Goal: Information Seeking & Learning: Compare options

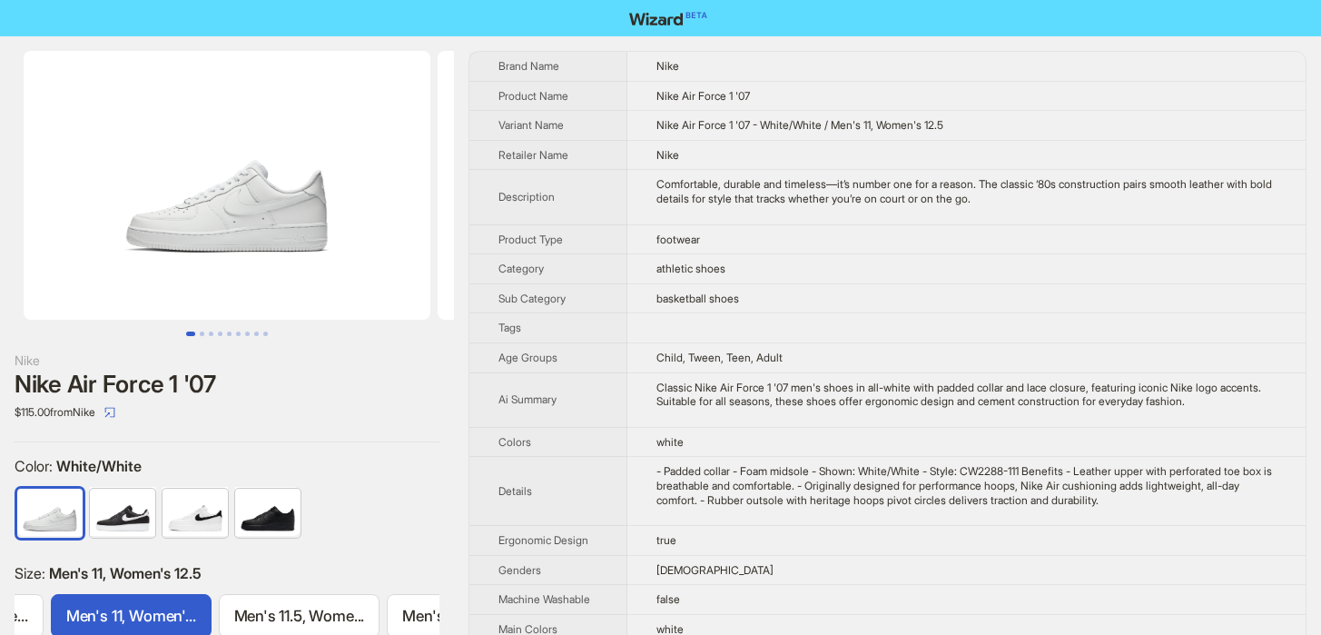
scroll to position [0, 2596]
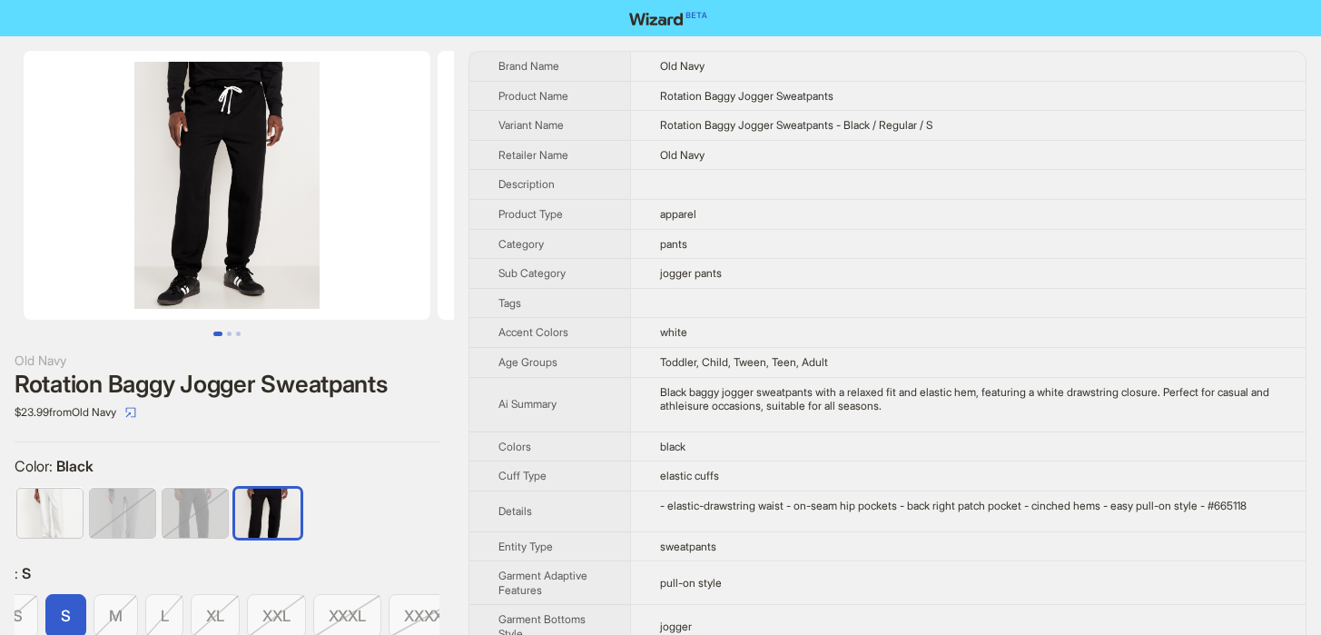
scroll to position [0, 182]
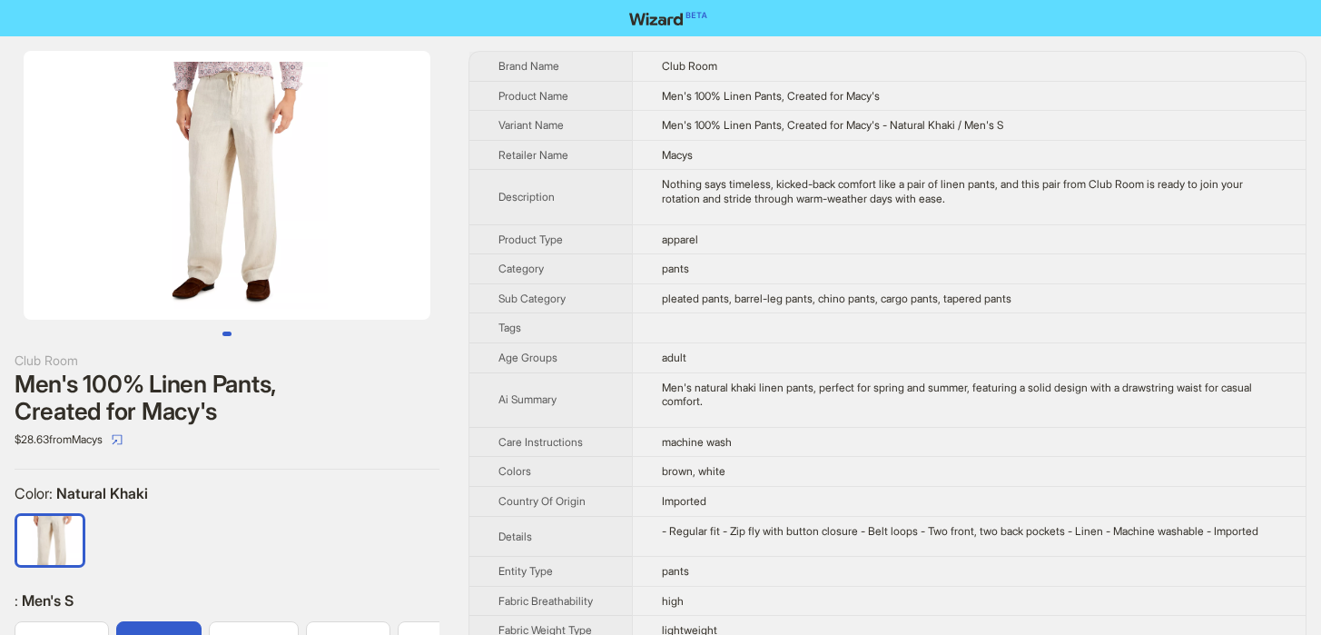
scroll to position [0, 55]
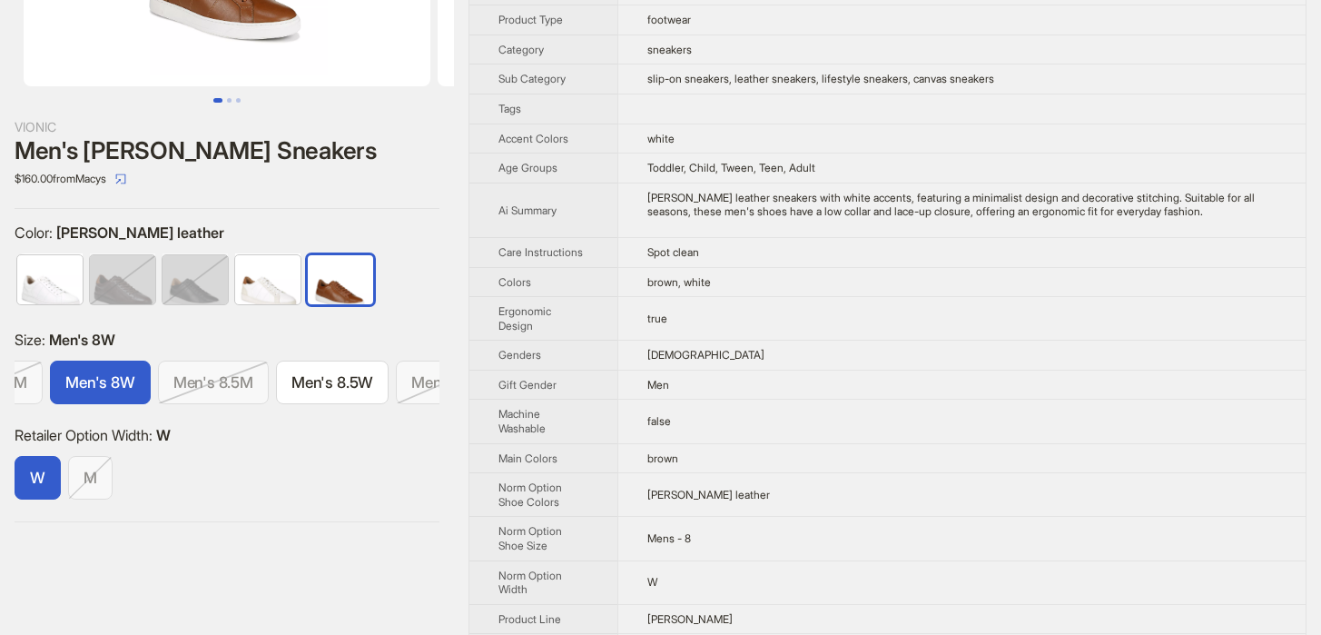
scroll to position [236, 0]
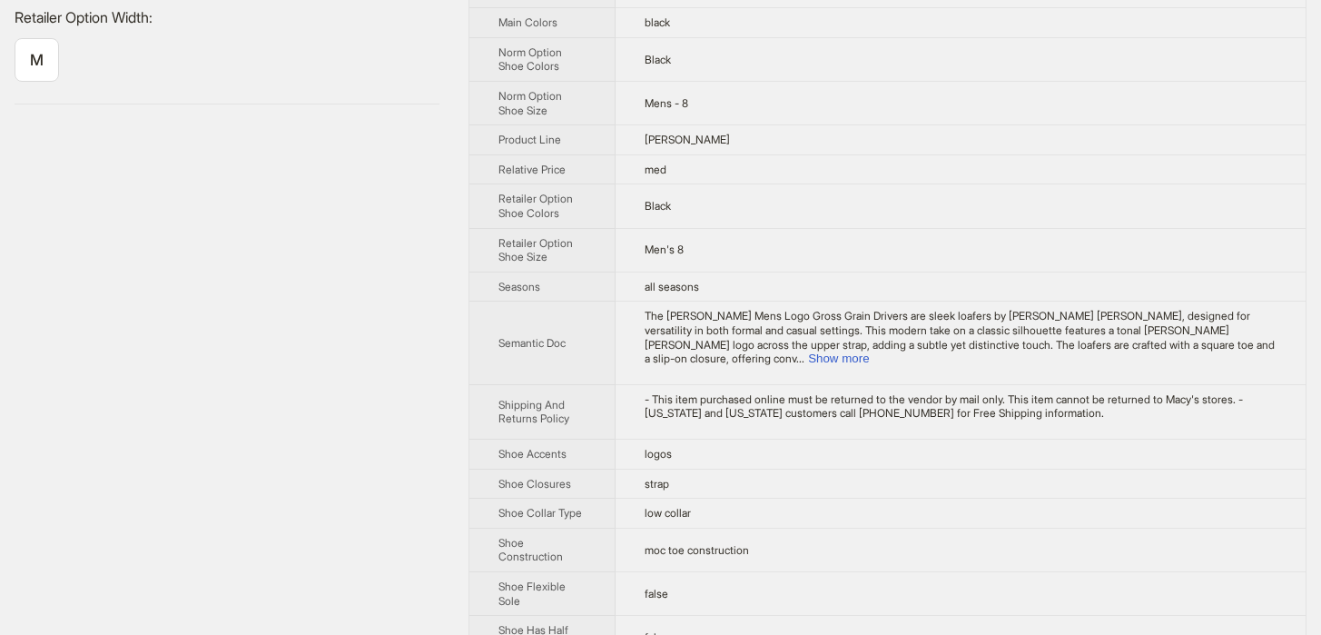
scroll to position [680, 0]
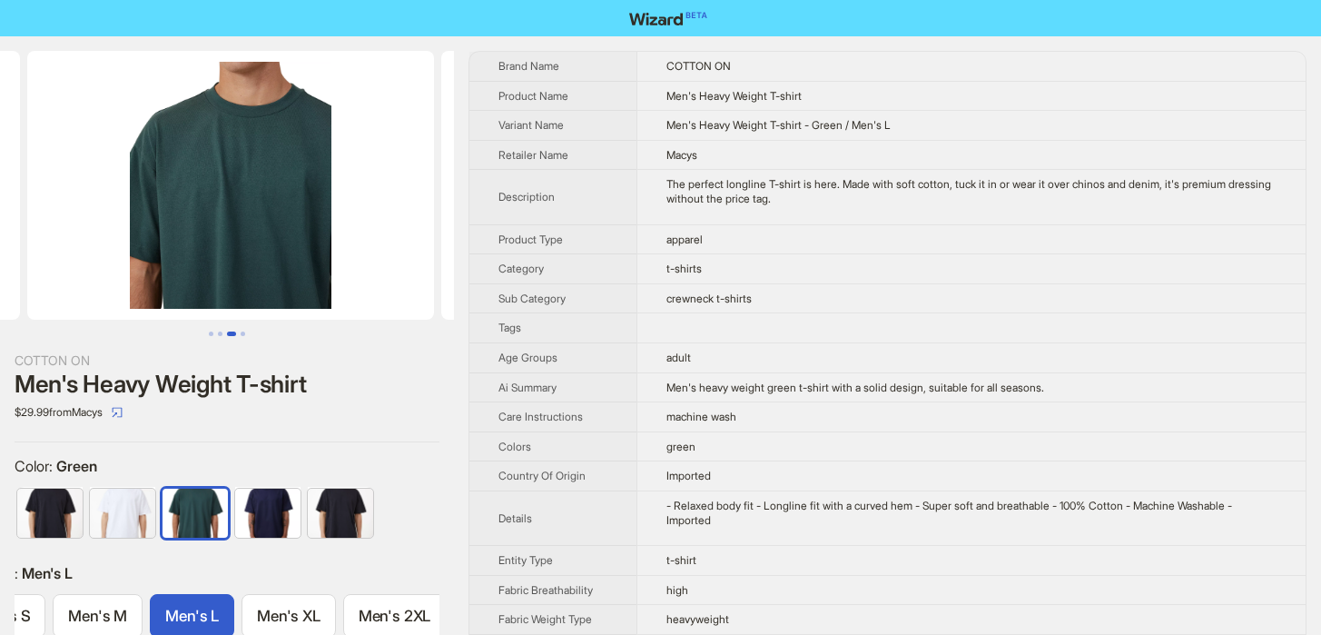
scroll to position [0, 828]
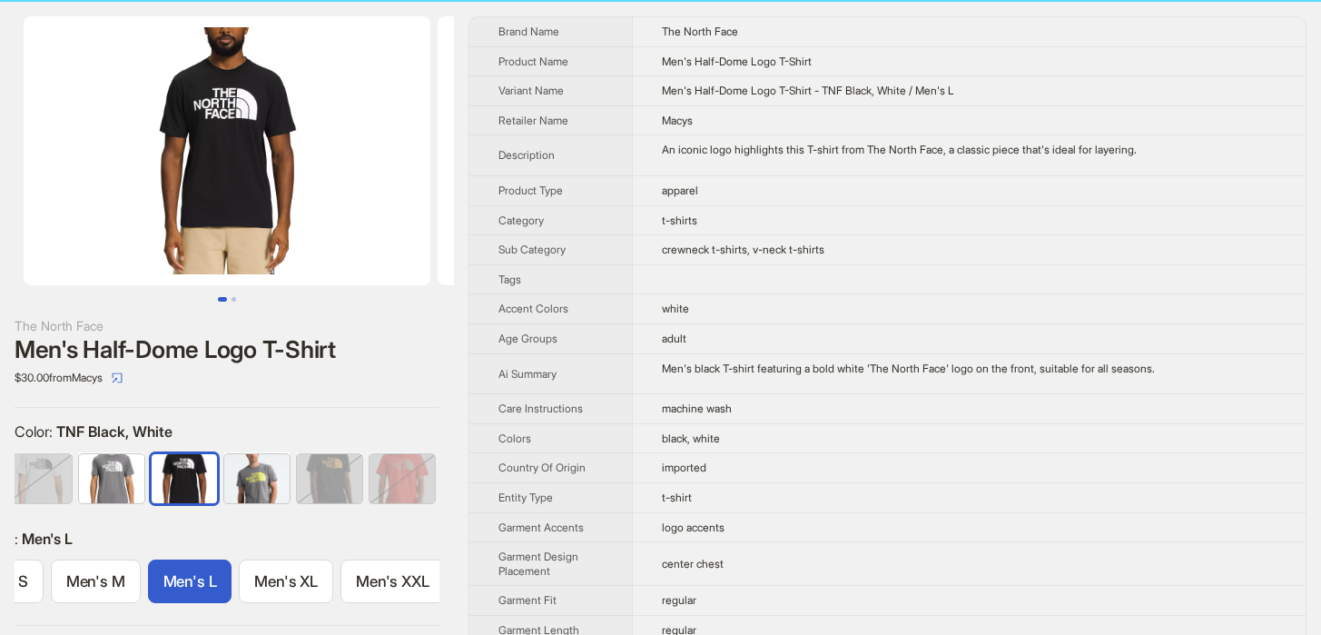
scroll to position [37, 0]
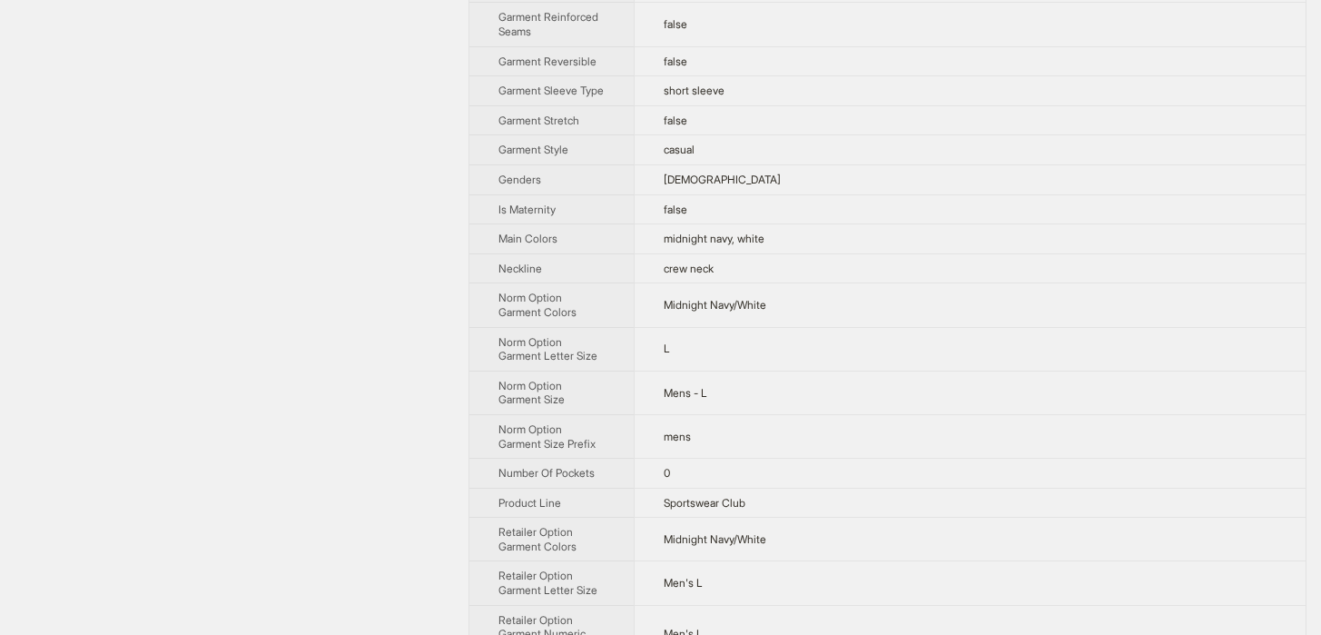
scroll to position [999, 0]
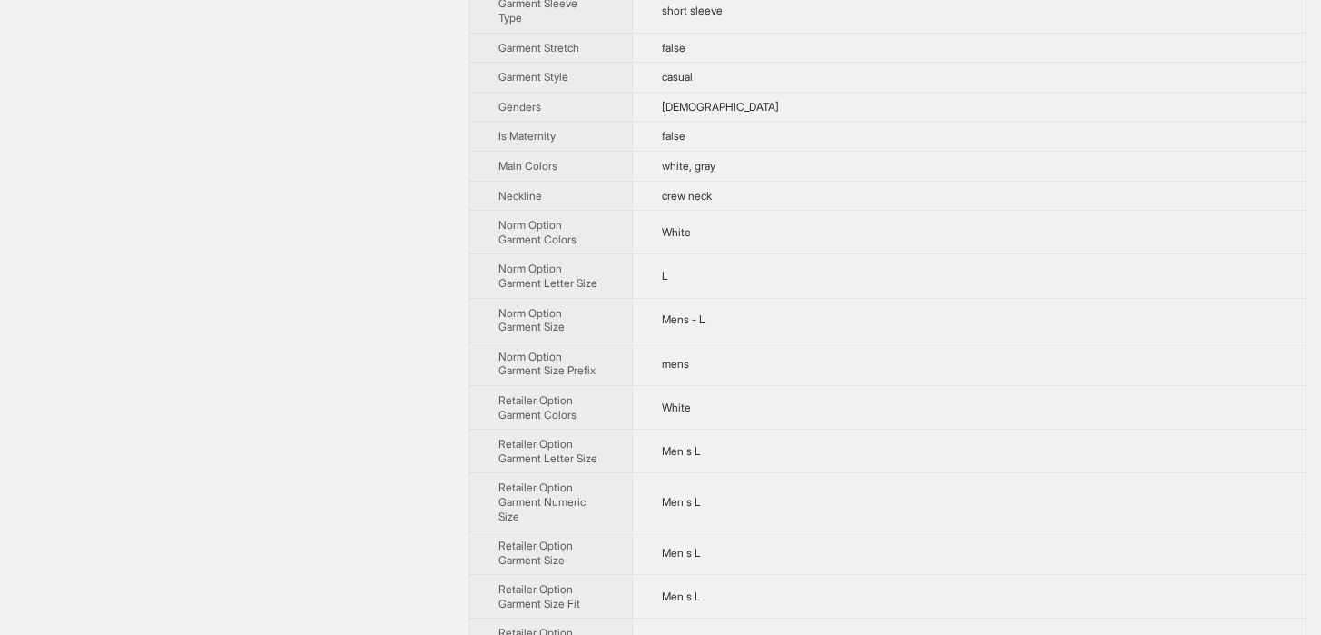
scroll to position [825, 0]
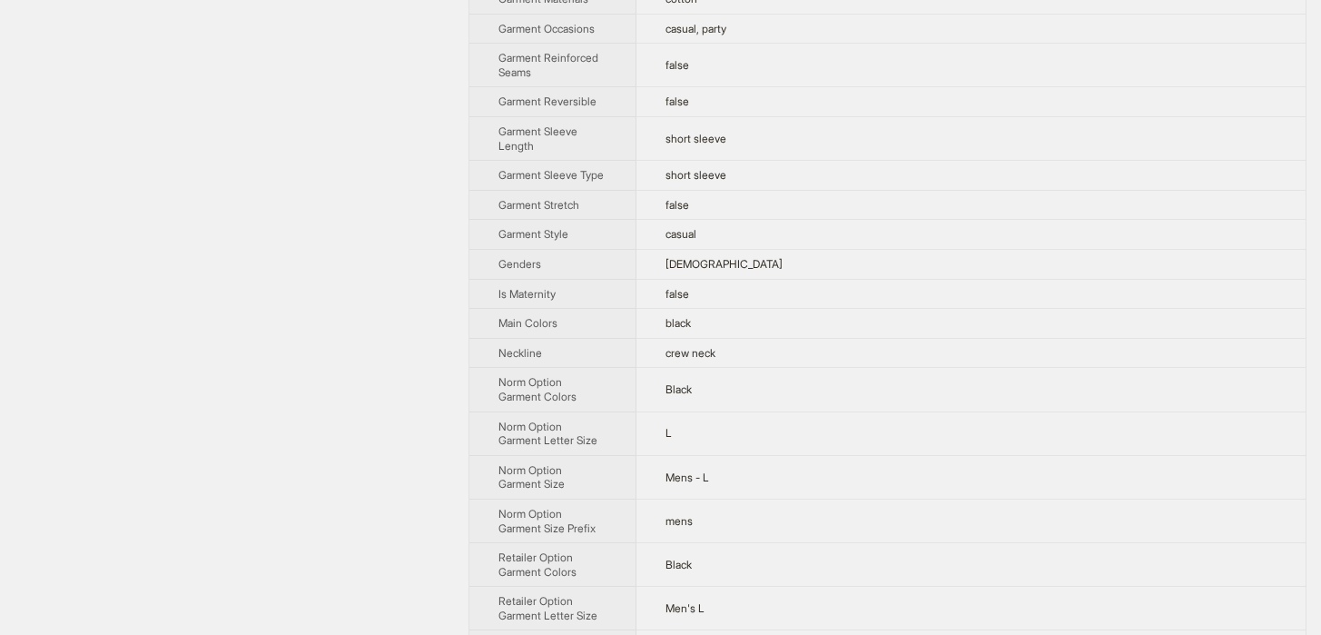
scroll to position [833, 0]
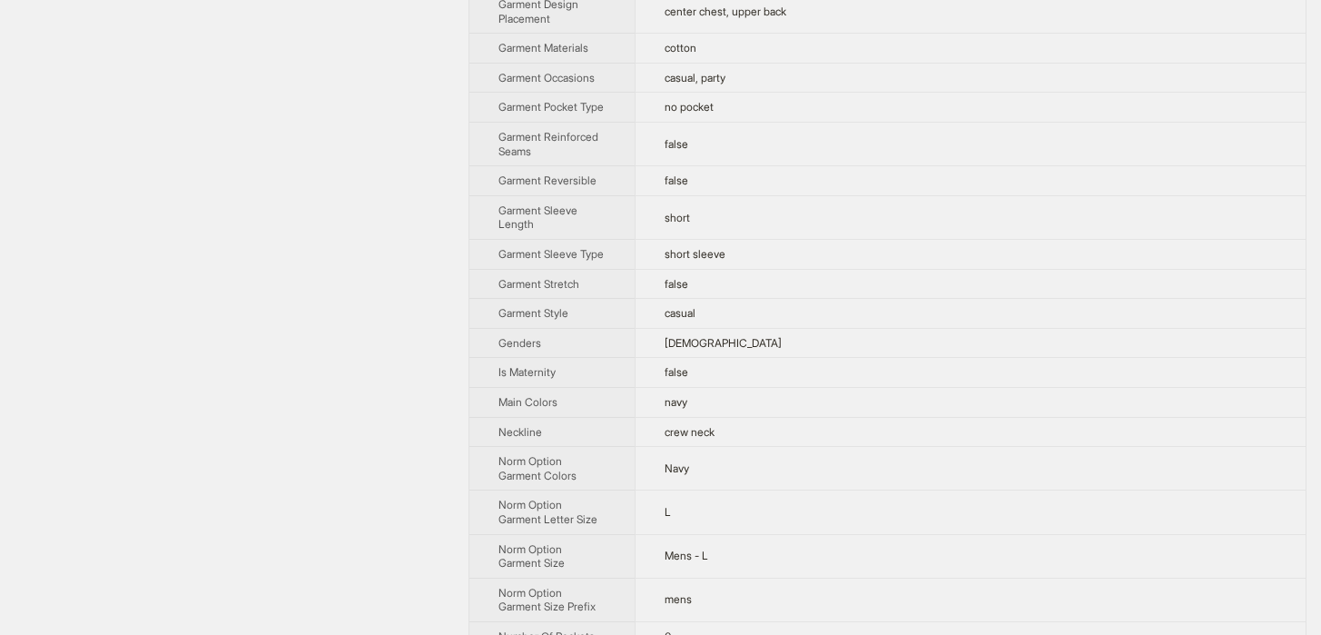
scroll to position [931, 0]
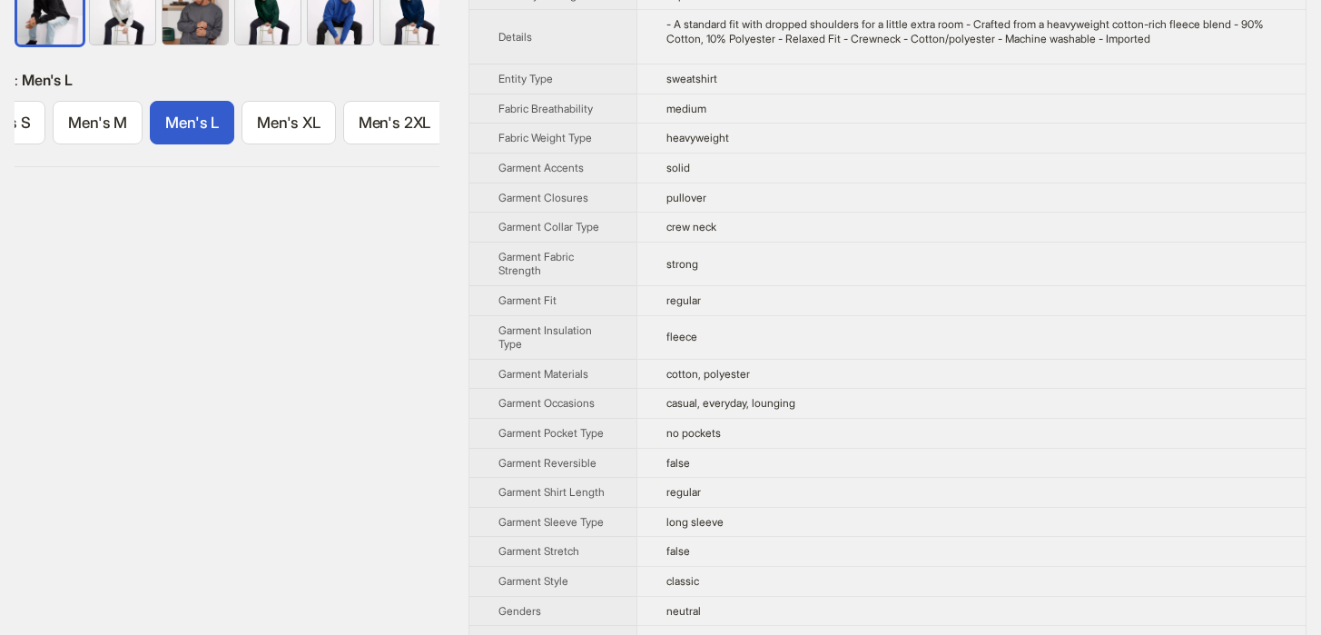
scroll to position [321, 0]
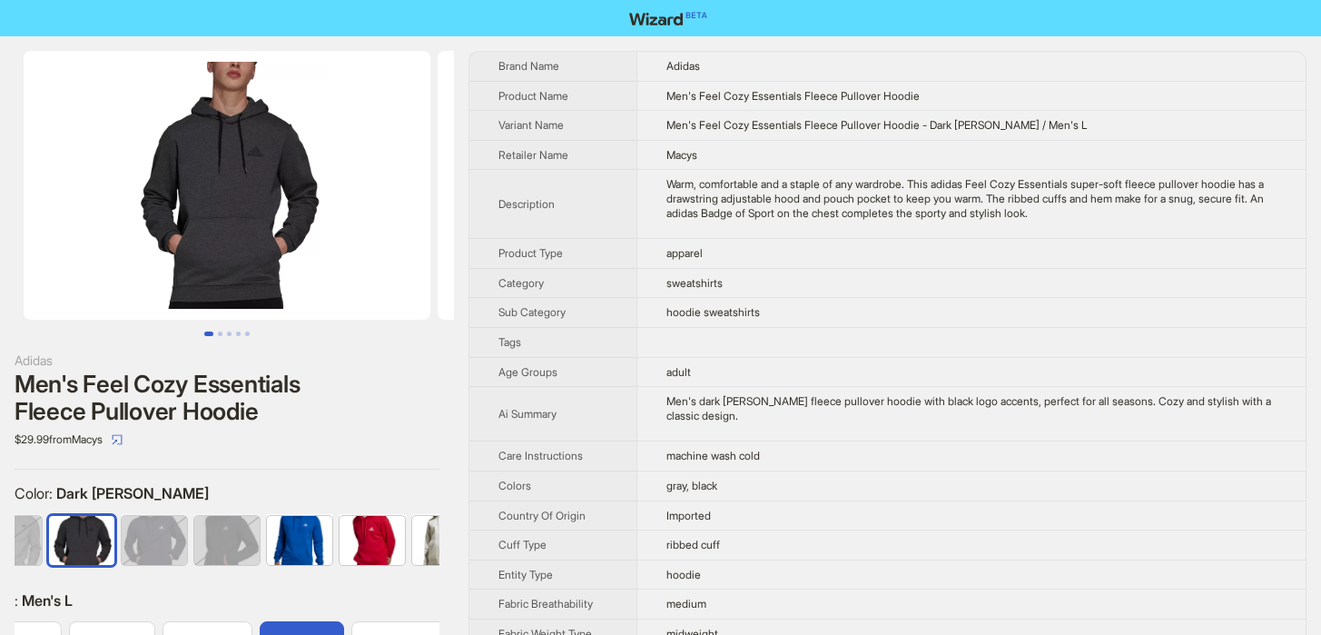
scroll to position [0, 119]
